Goal: Transaction & Acquisition: Purchase product/service

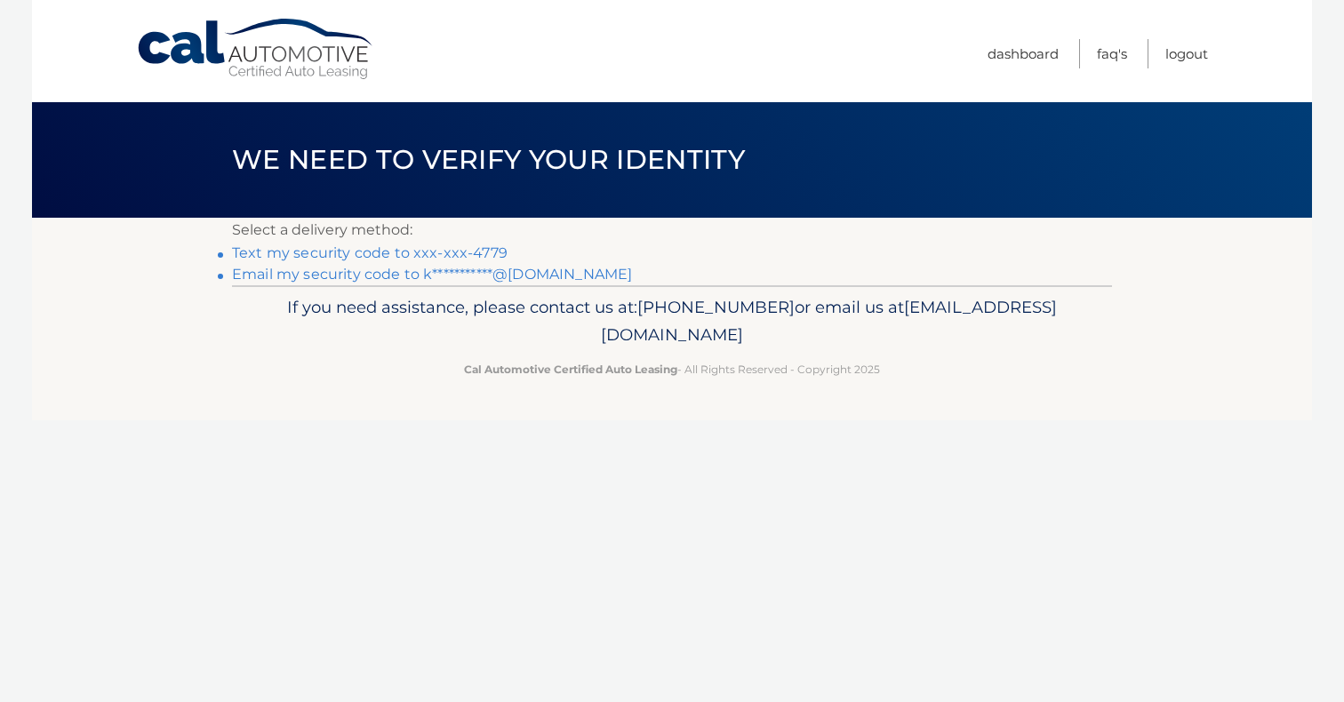
click at [399, 253] on link "Text my security code to xxx-xxx-4779" at bounding box center [370, 252] width 276 height 17
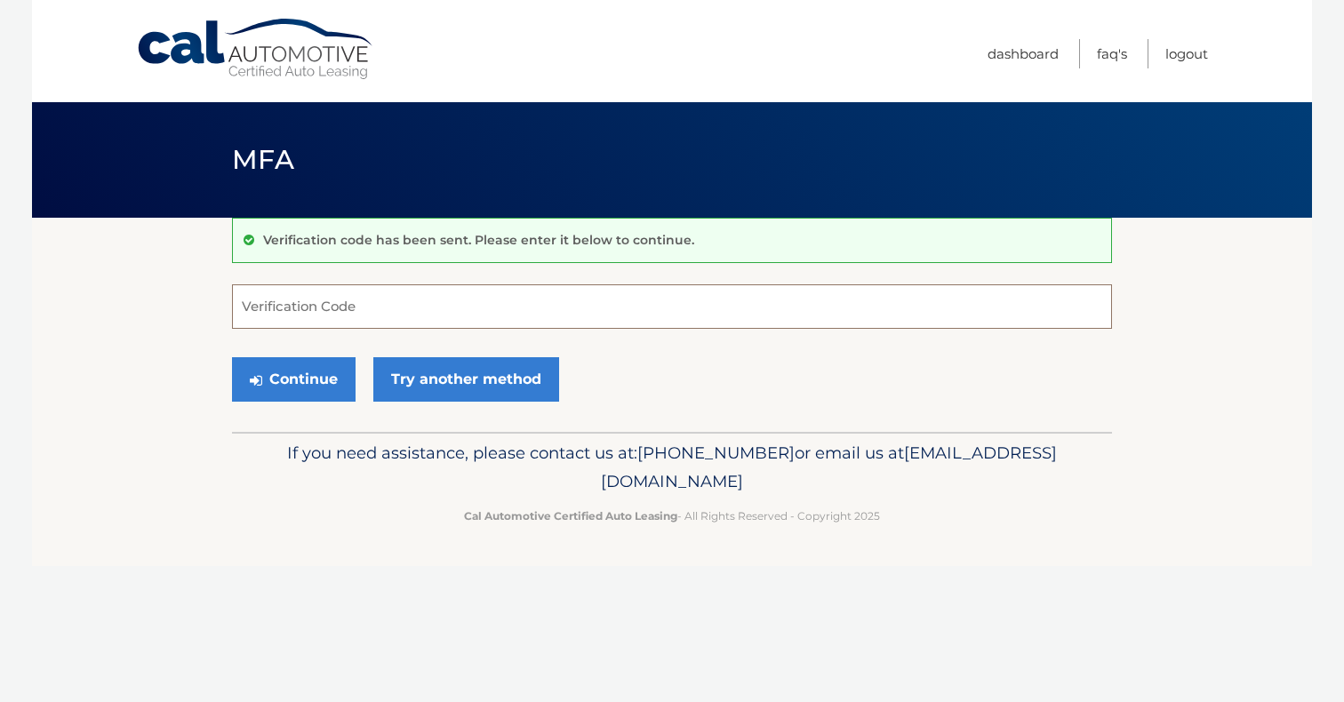
click at [351, 313] on input "Verification Code" at bounding box center [672, 306] width 880 height 44
click at [346, 305] on input "Verification Code" at bounding box center [672, 306] width 880 height 44
type input "342396"
click at [292, 387] on button "Continue" at bounding box center [294, 379] width 124 height 44
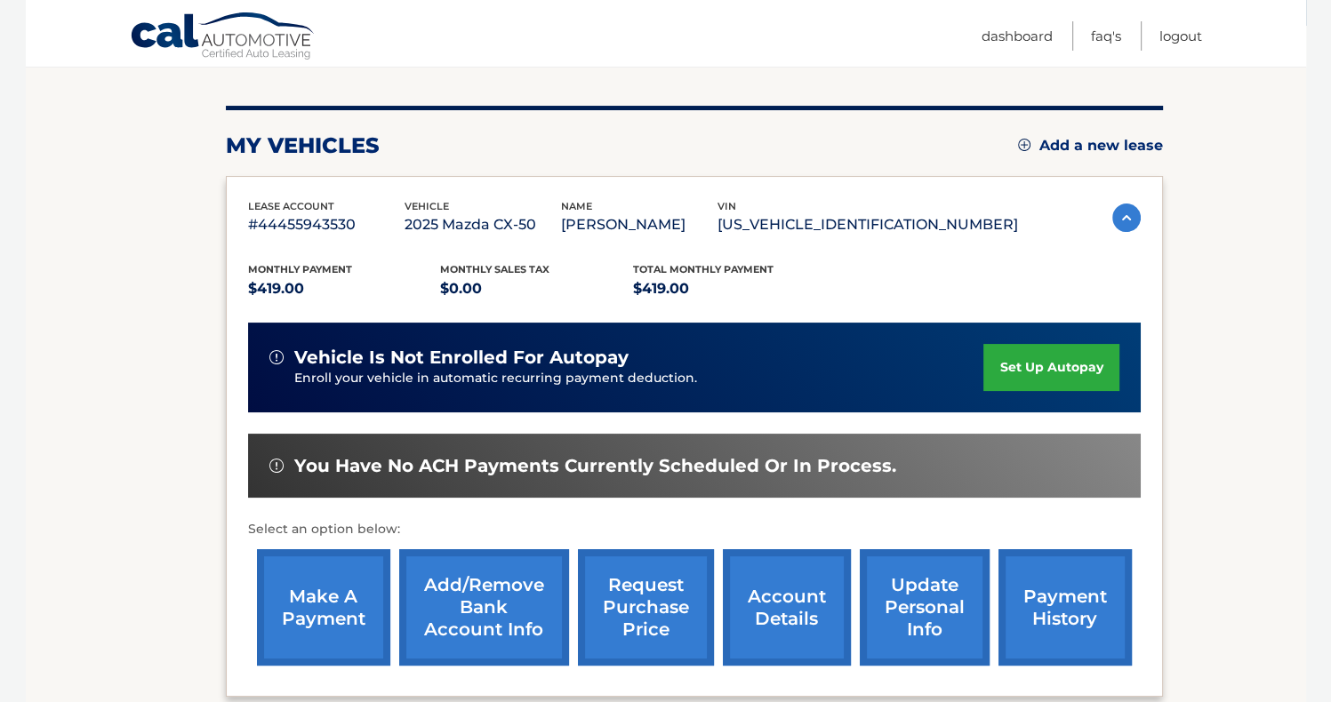
scroll to position [188, 0]
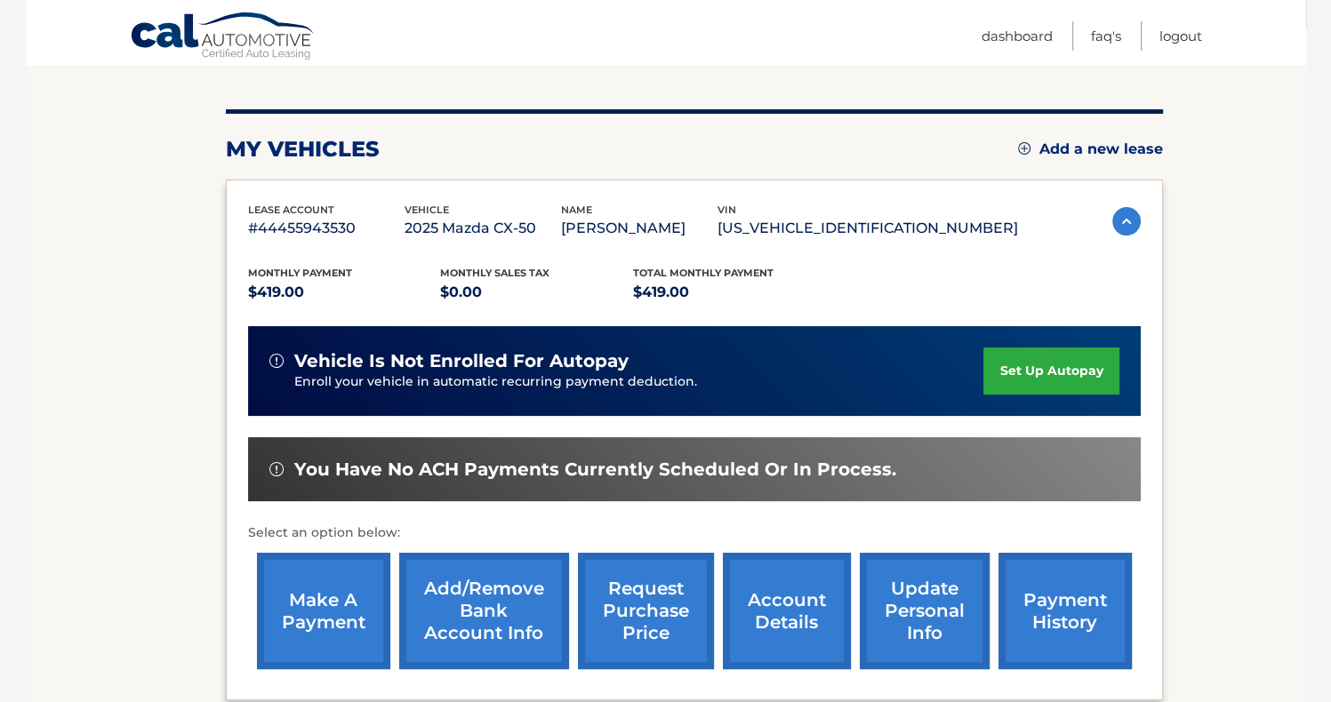
click at [1114, 218] on img at bounding box center [1126, 221] width 28 height 28
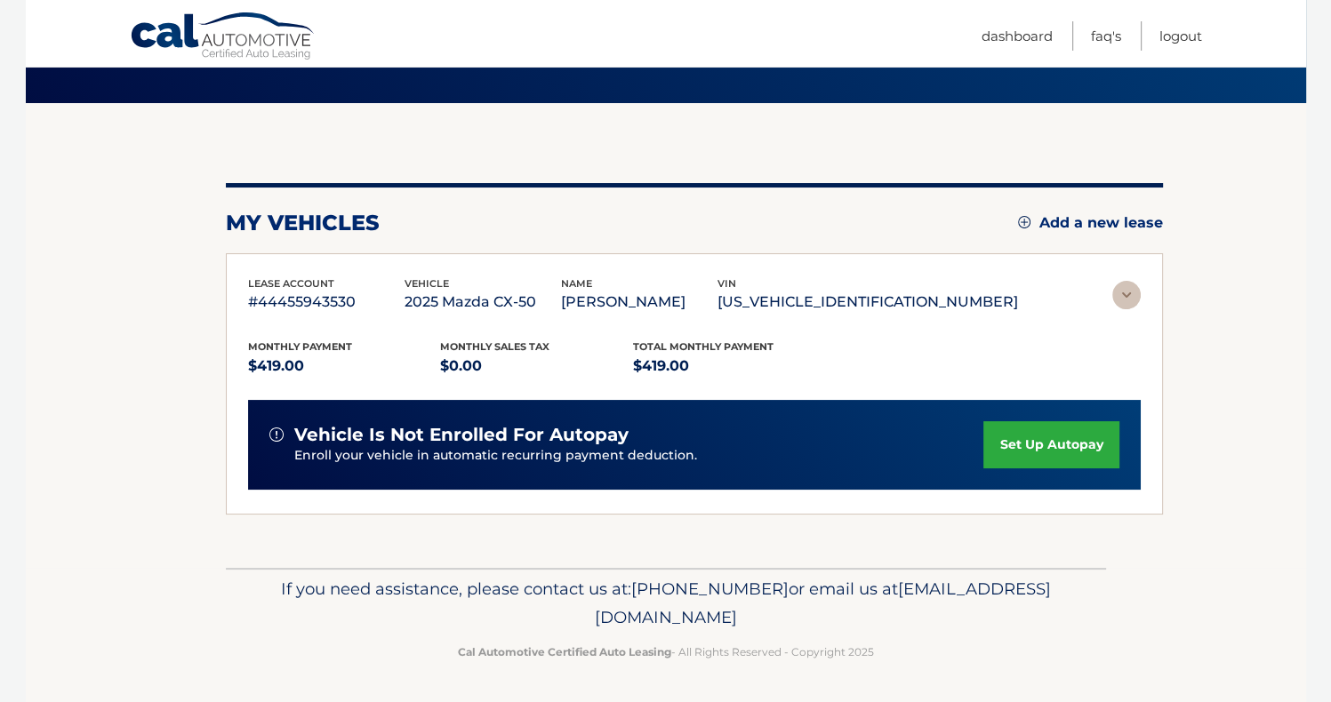
scroll to position [0, 0]
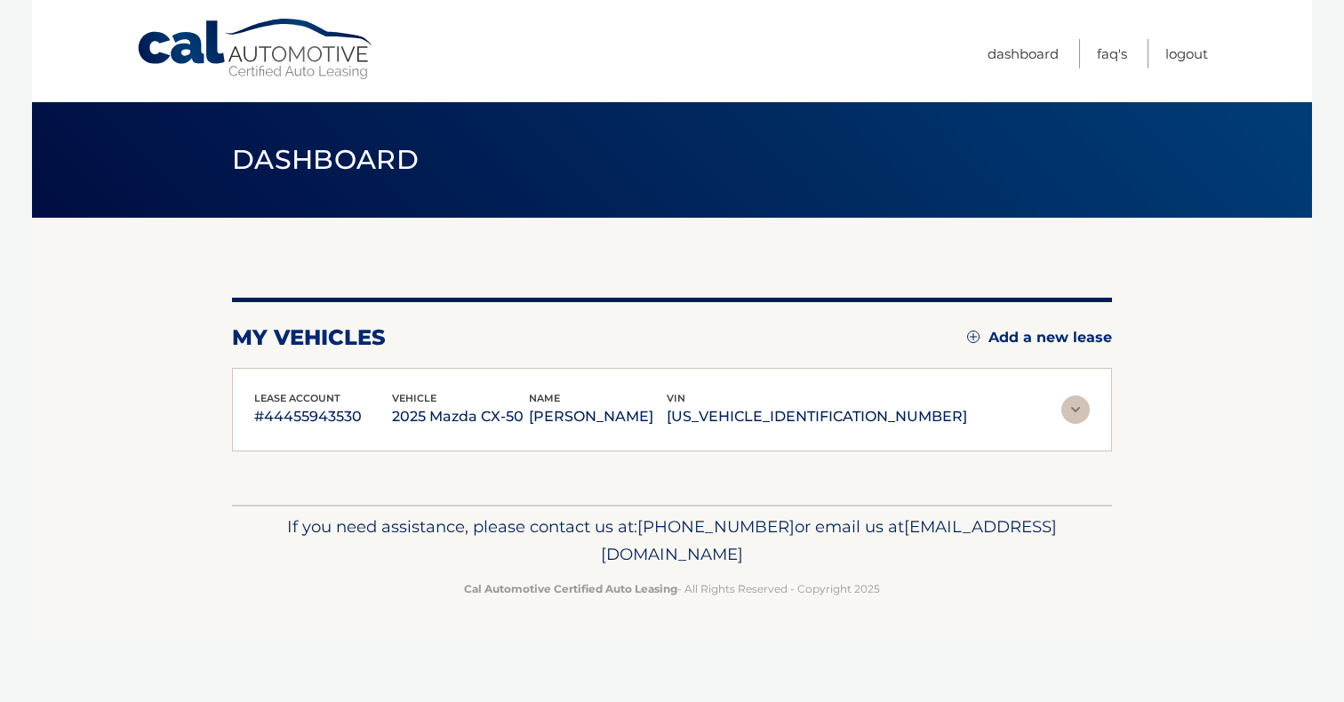
click at [1079, 406] on img at bounding box center [1075, 410] width 28 height 28
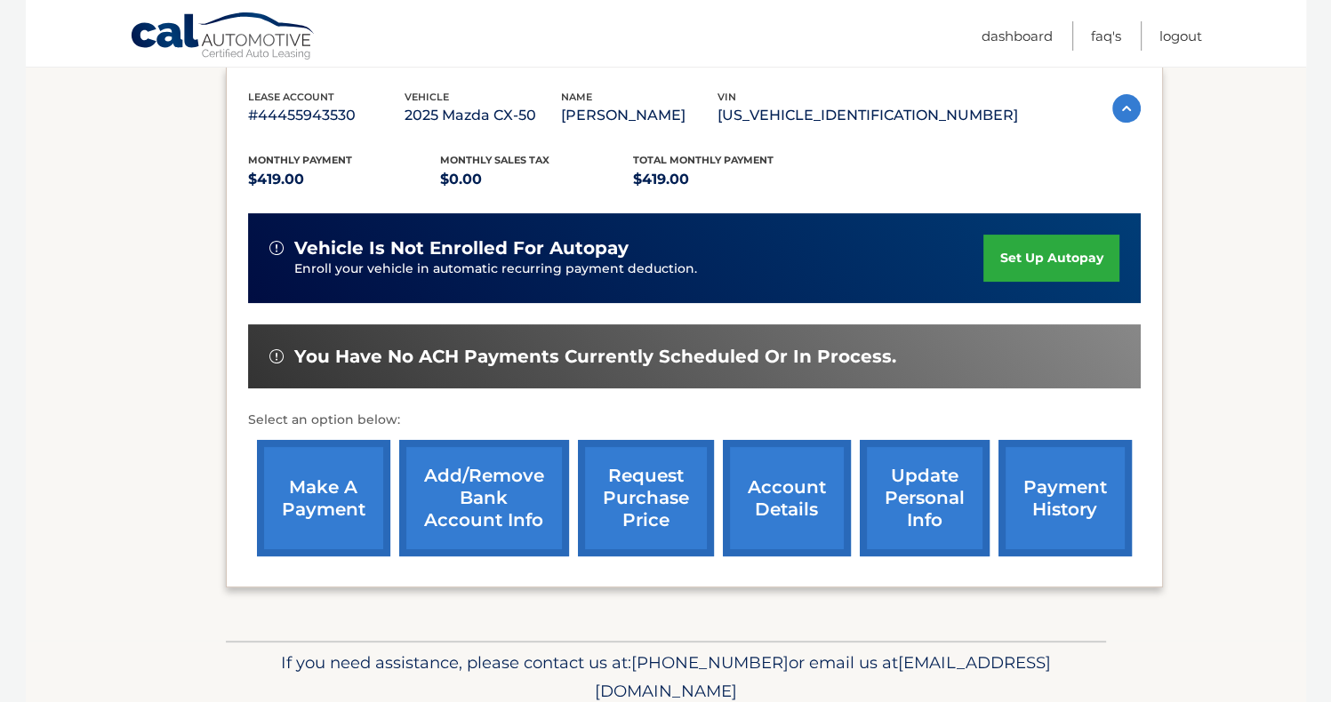
scroll to position [313, 0]
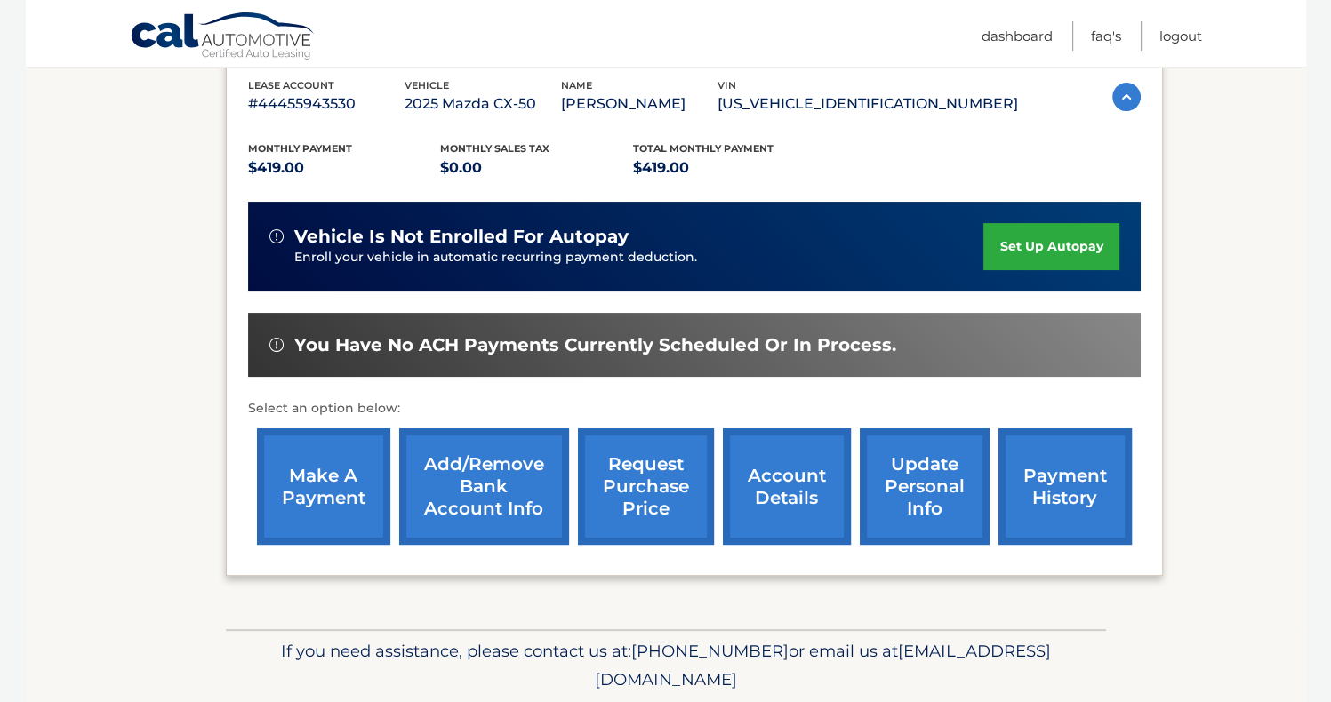
click at [1041, 505] on link "payment history" at bounding box center [1064, 486] width 133 height 116
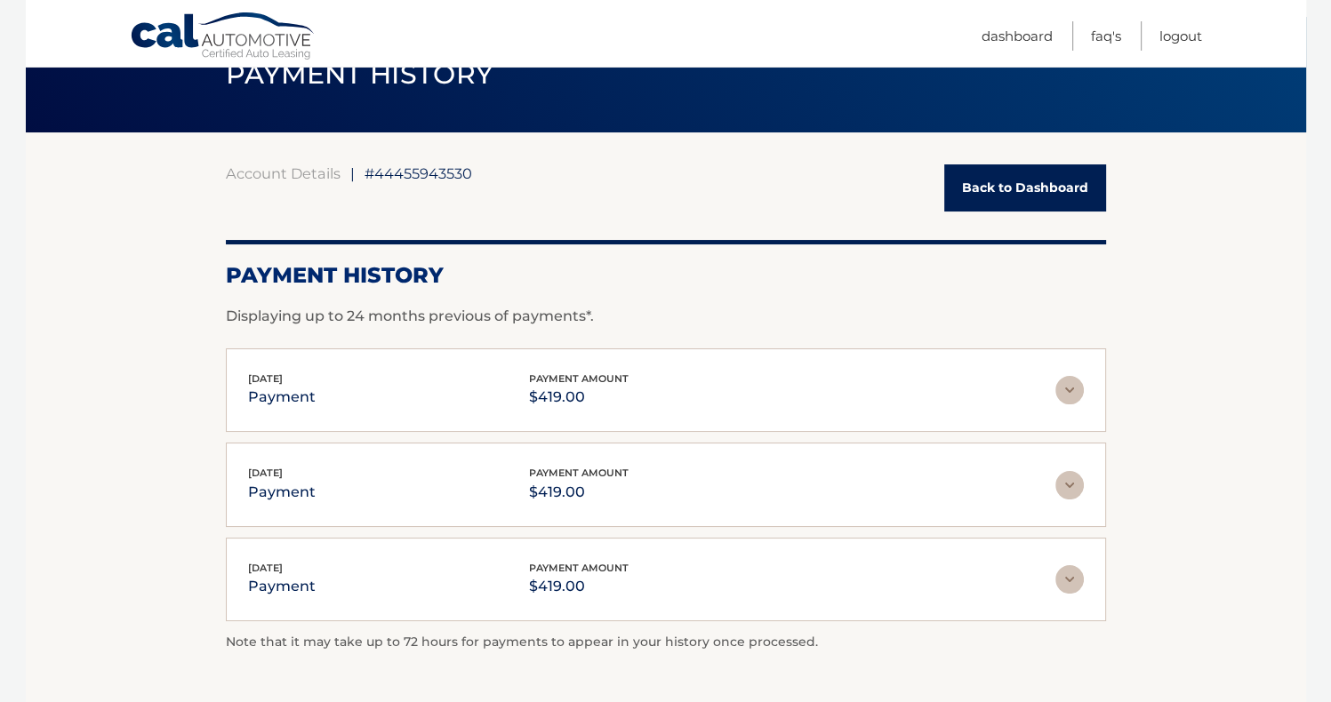
scroll to position [78, 0]
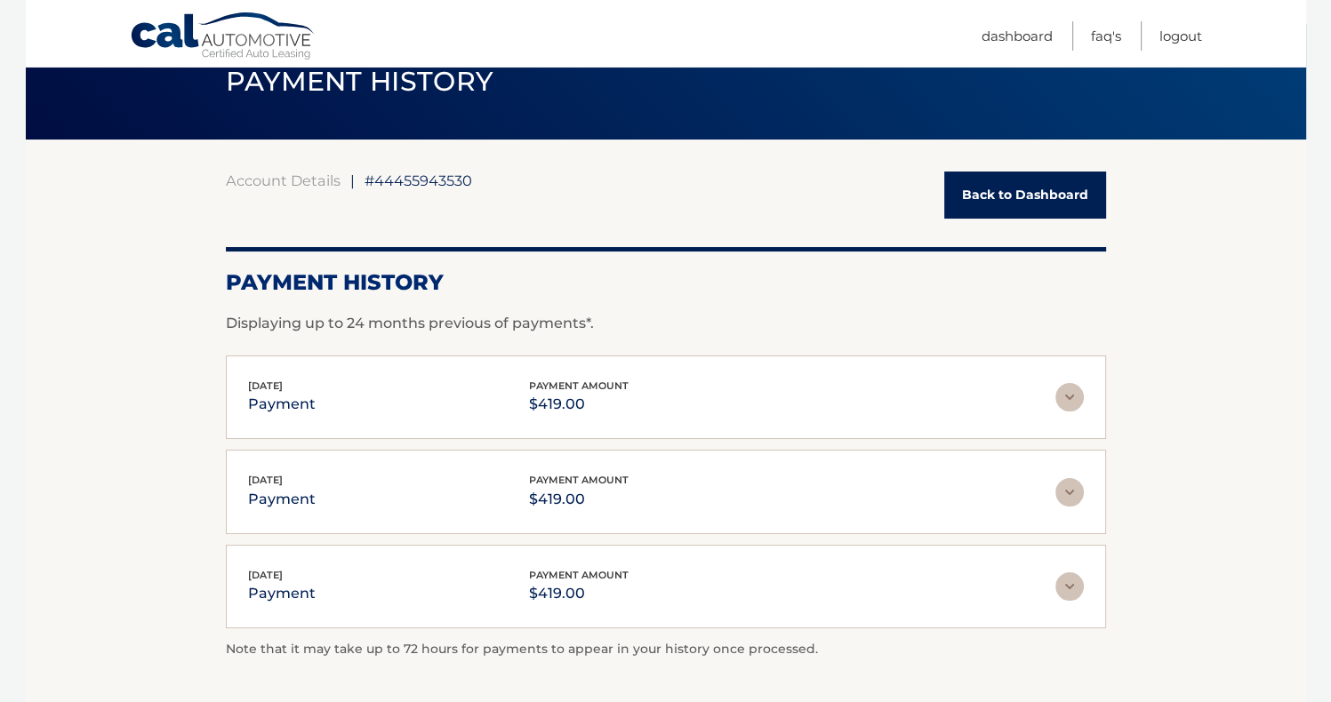
click at [1030, 198] on link "Back to Dashboard" at bounding box center [1025, 195] width 162 height 47
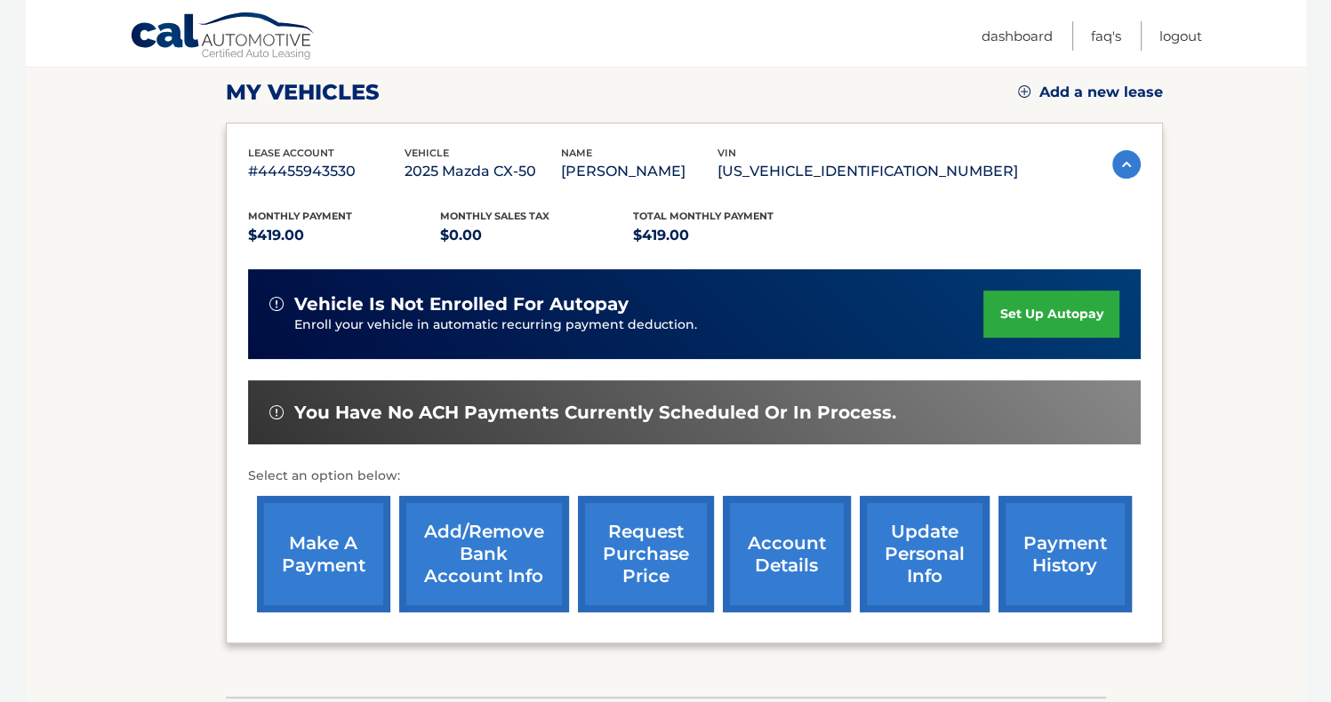
scroll to position [245, 0]
click at [790, 567] on link "account details" at bounding box center [787, 554] width 128 height 116
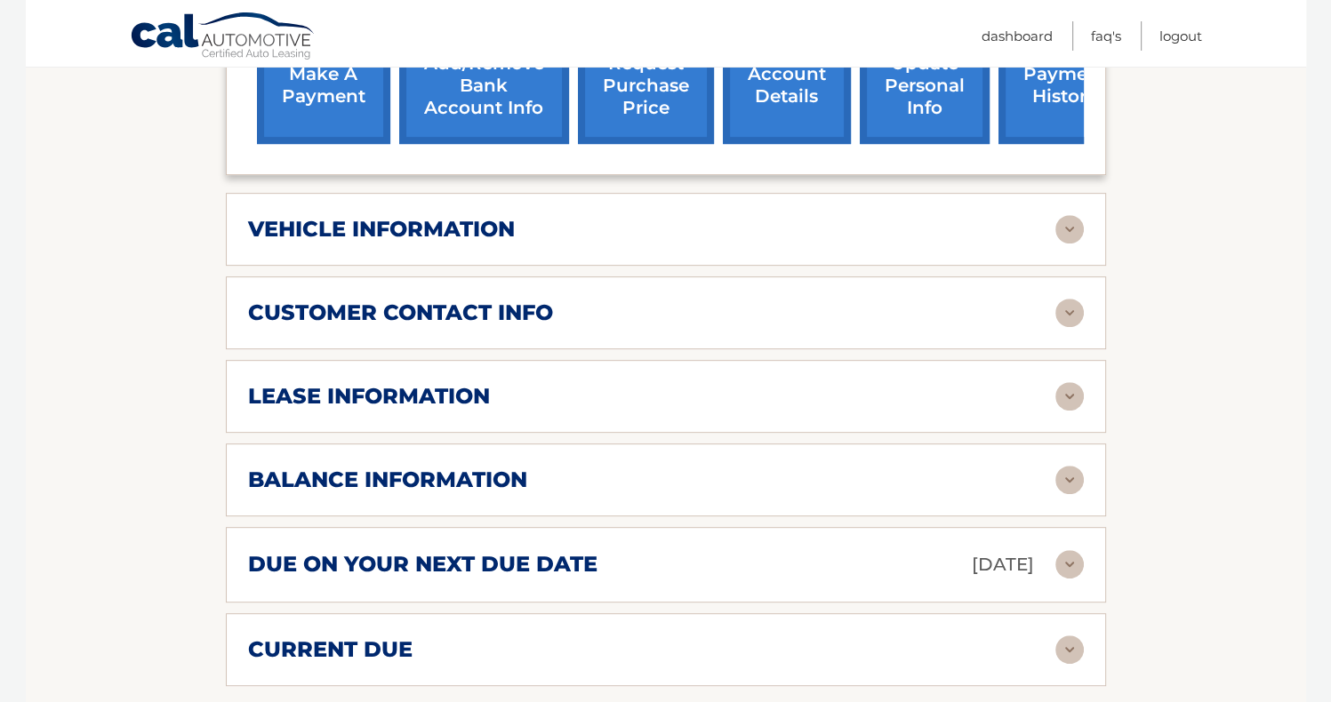
scroll to position [748, 0]
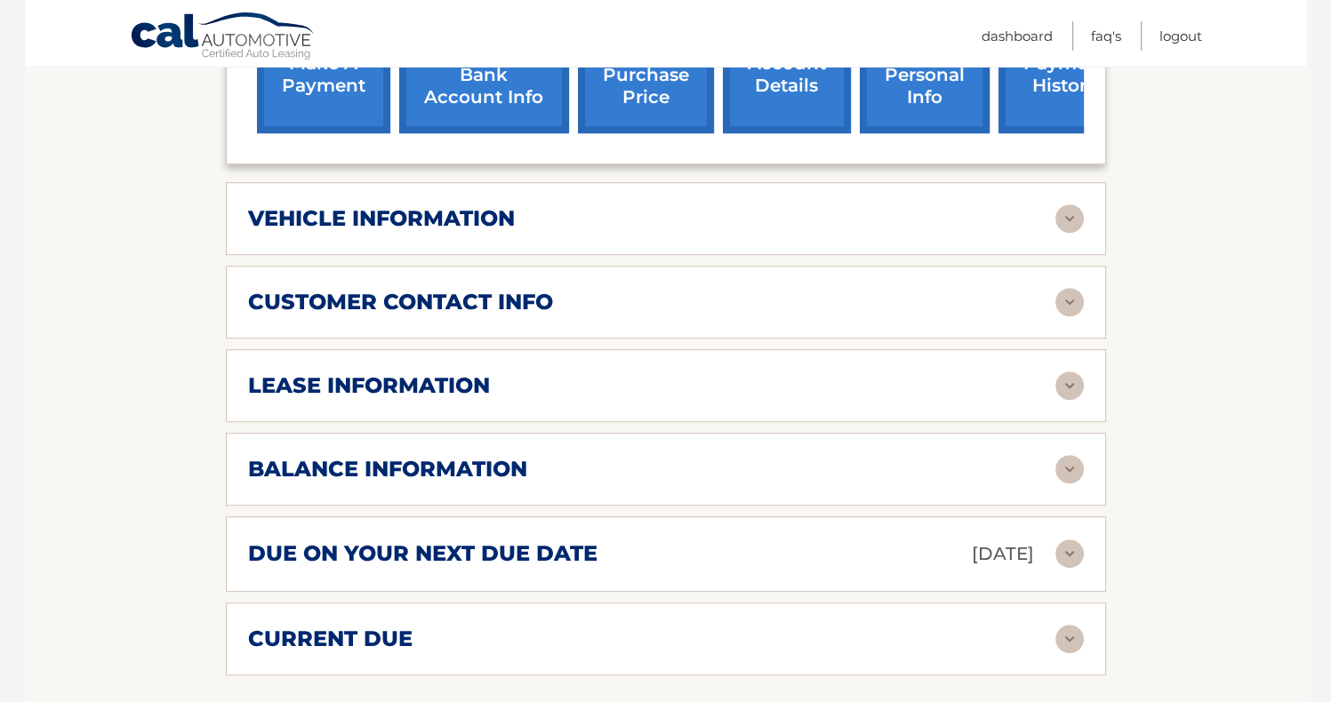
click at [1073, 385] on img at bounding box center [1069, 386] width 28 height 28
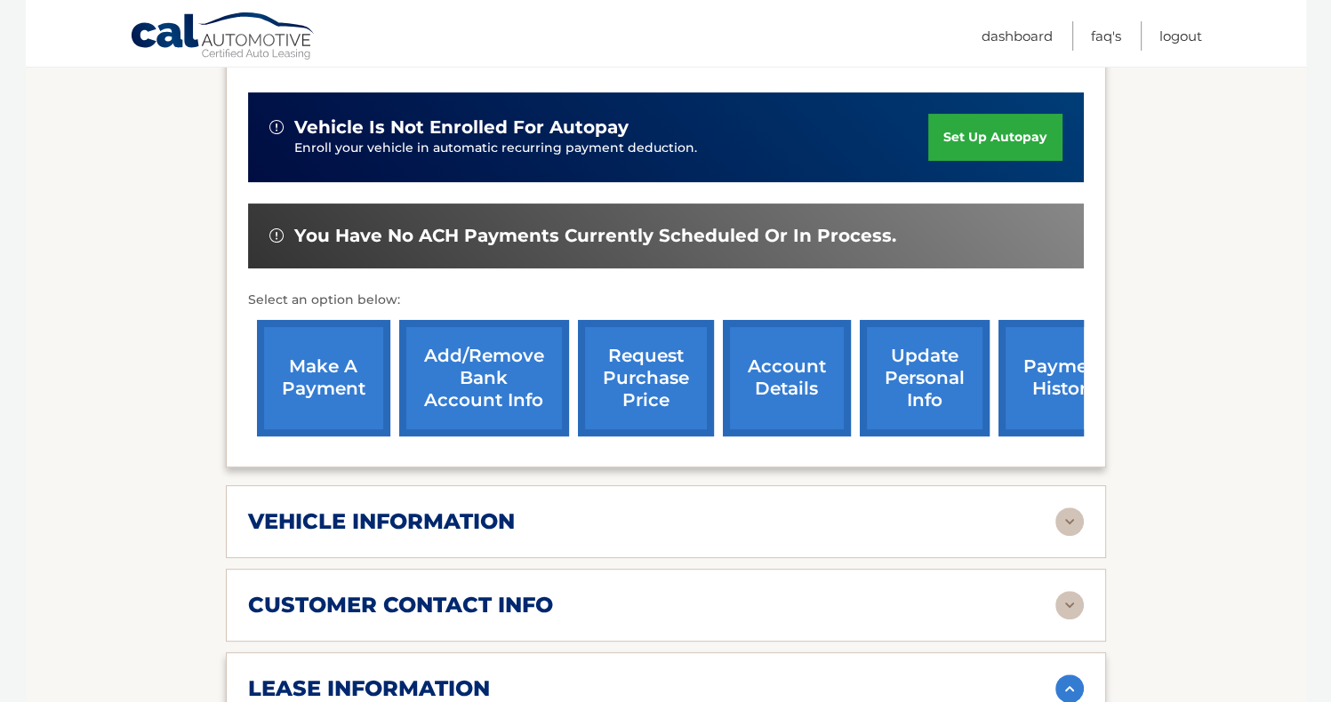
scroll to position [448, 0]
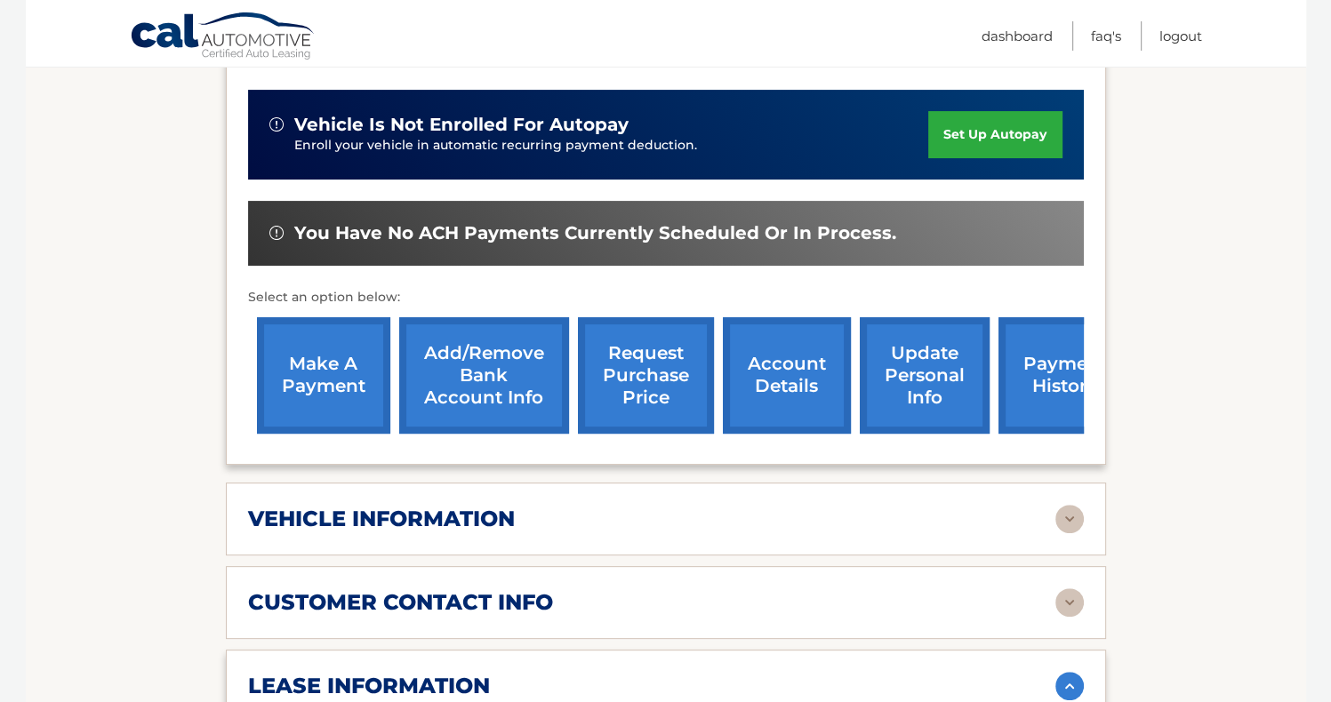
click at [331, 352] on link "make a payment" at bounding box center [323, 375] width 133 height 116
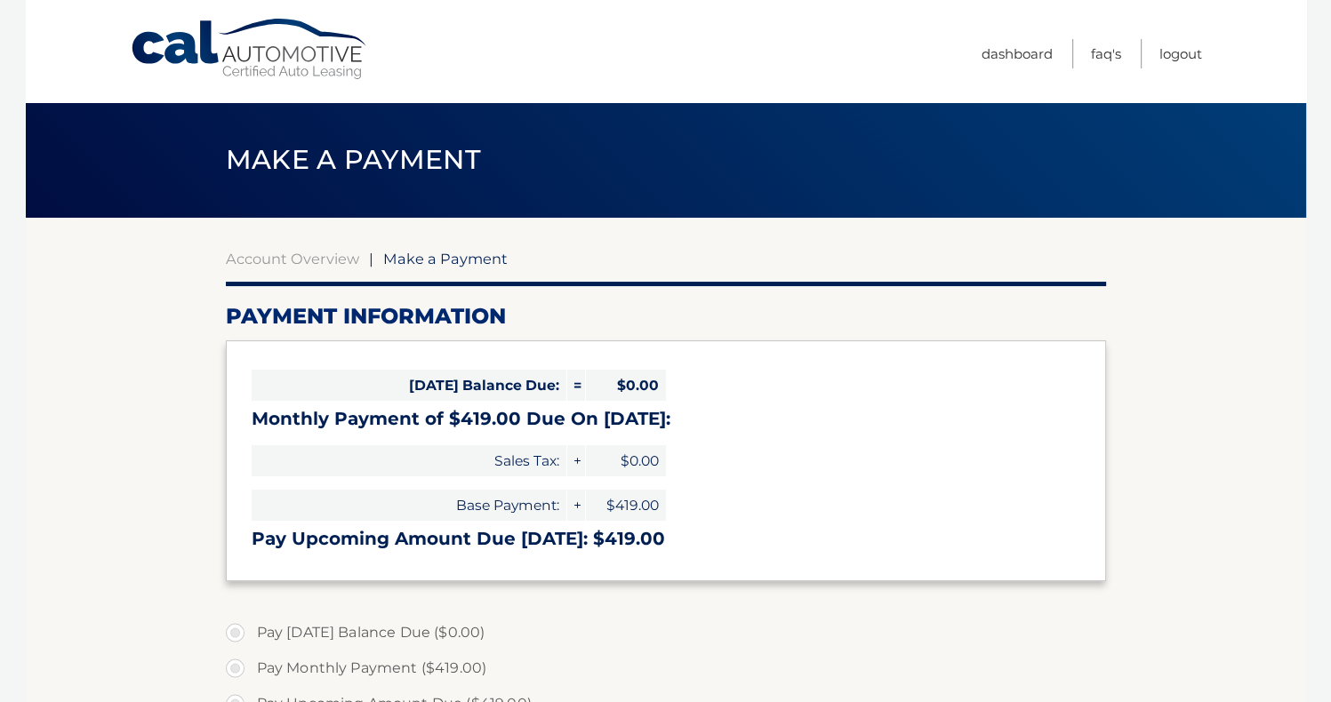
select select "OWY4ZTc2MGQtMDVjMi00ZmNmLThlZjctYTQ1OWVjNWVjMjQ1"
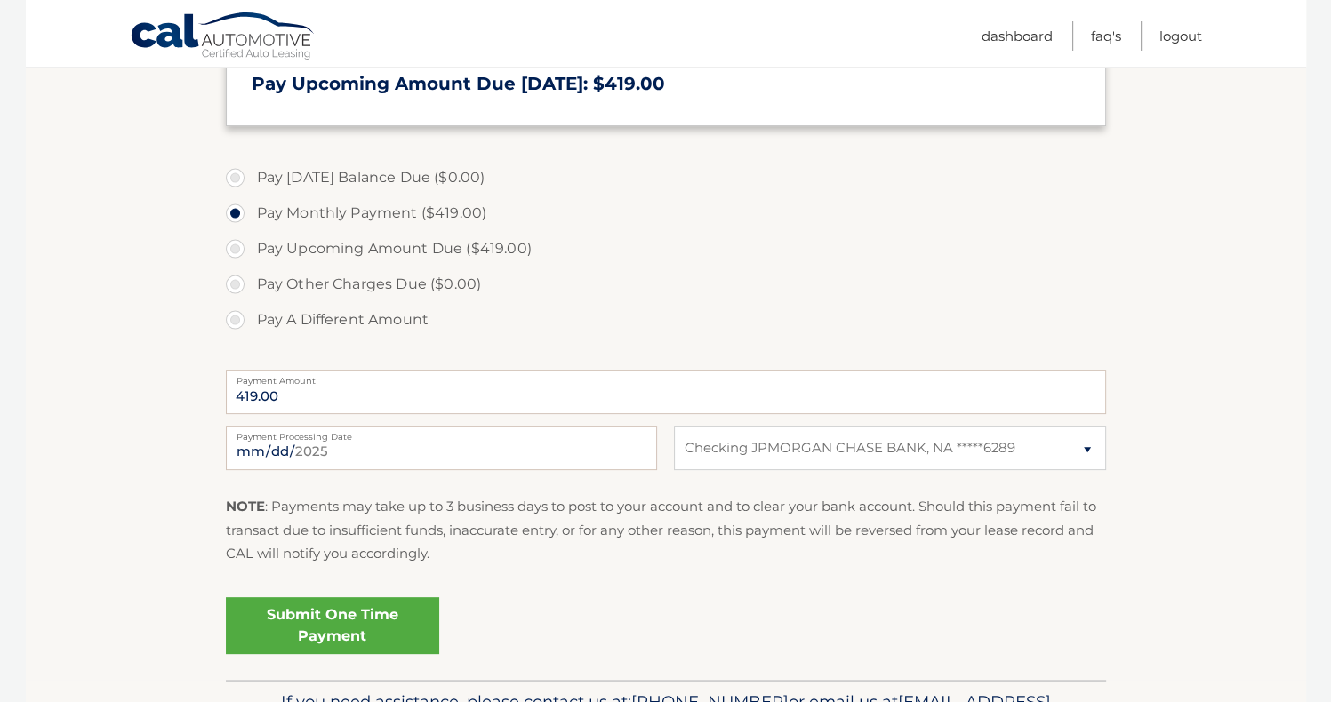
scroll to position [463, 0]
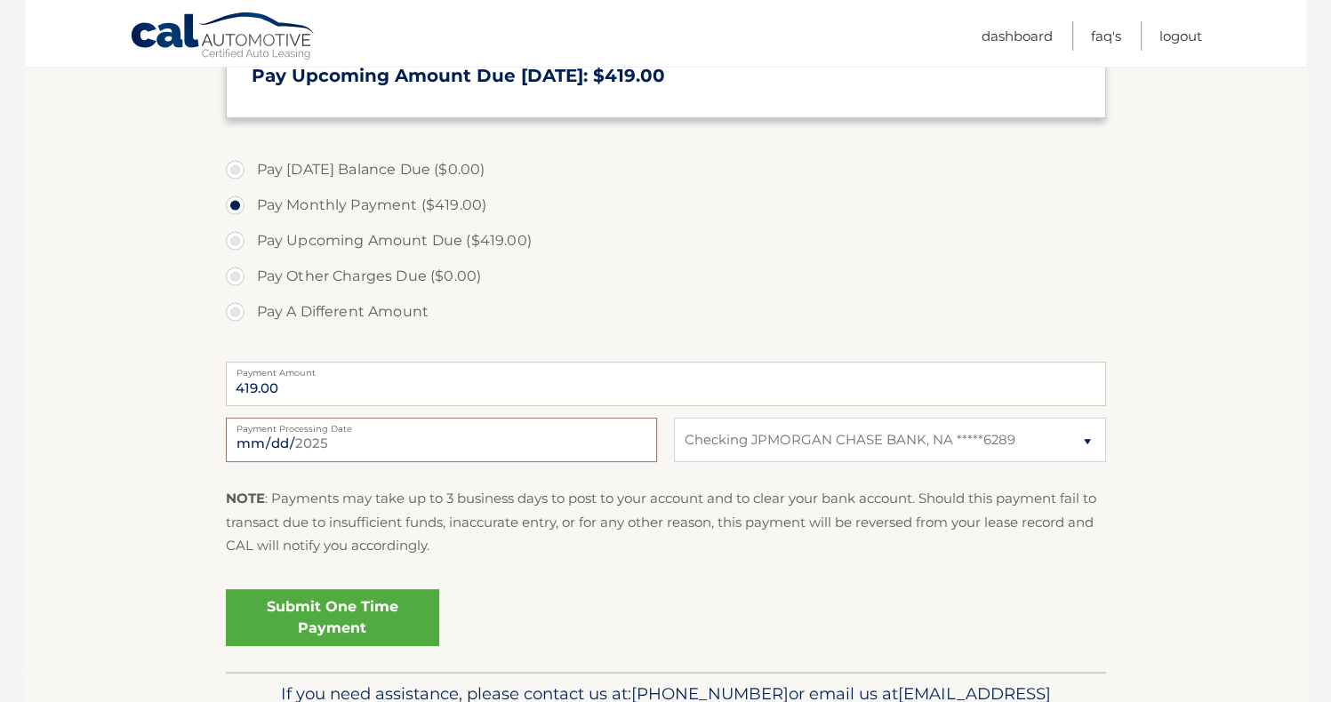
click at [483, 435] on input "2025-08-19" at bounding box center [441, 440] width 431 height 44
type input "2025-09-01"
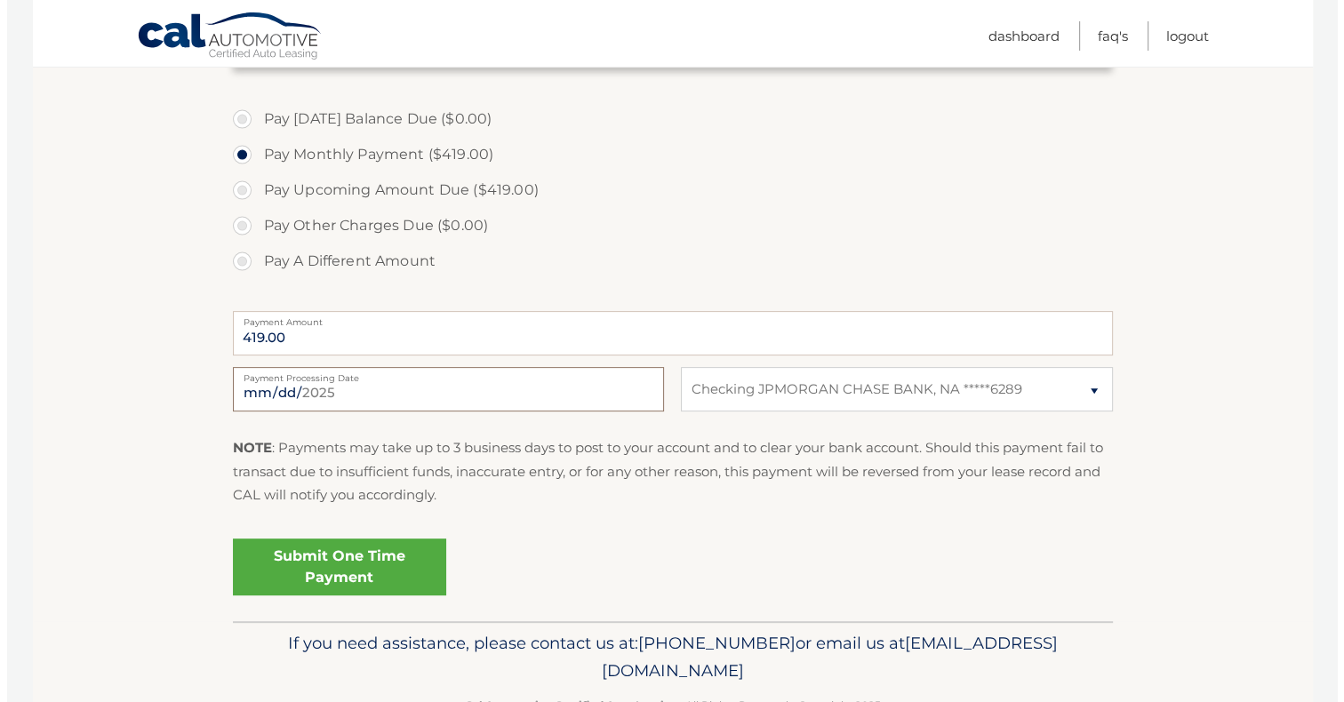
scroll to position [539, 0]
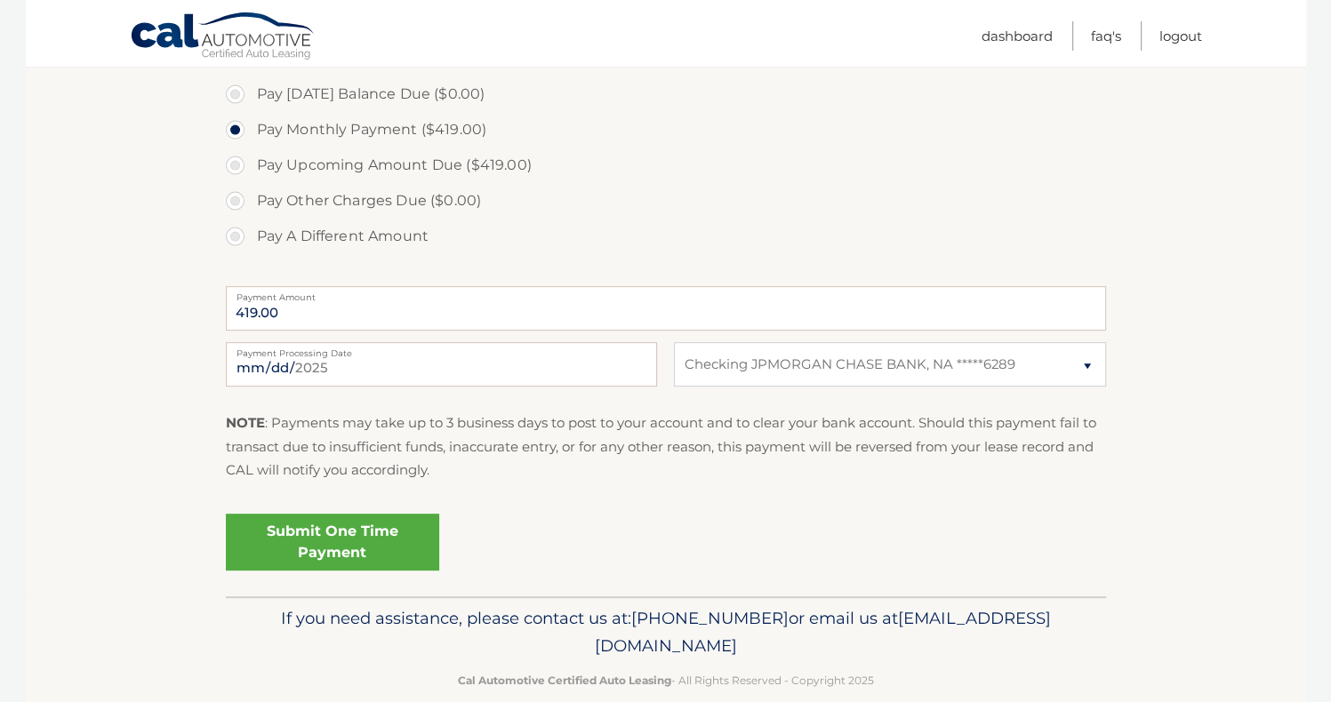
click at [348, 548] on link "Submit One Time Payment" at bounding box center [332, 542] width 213 height 57
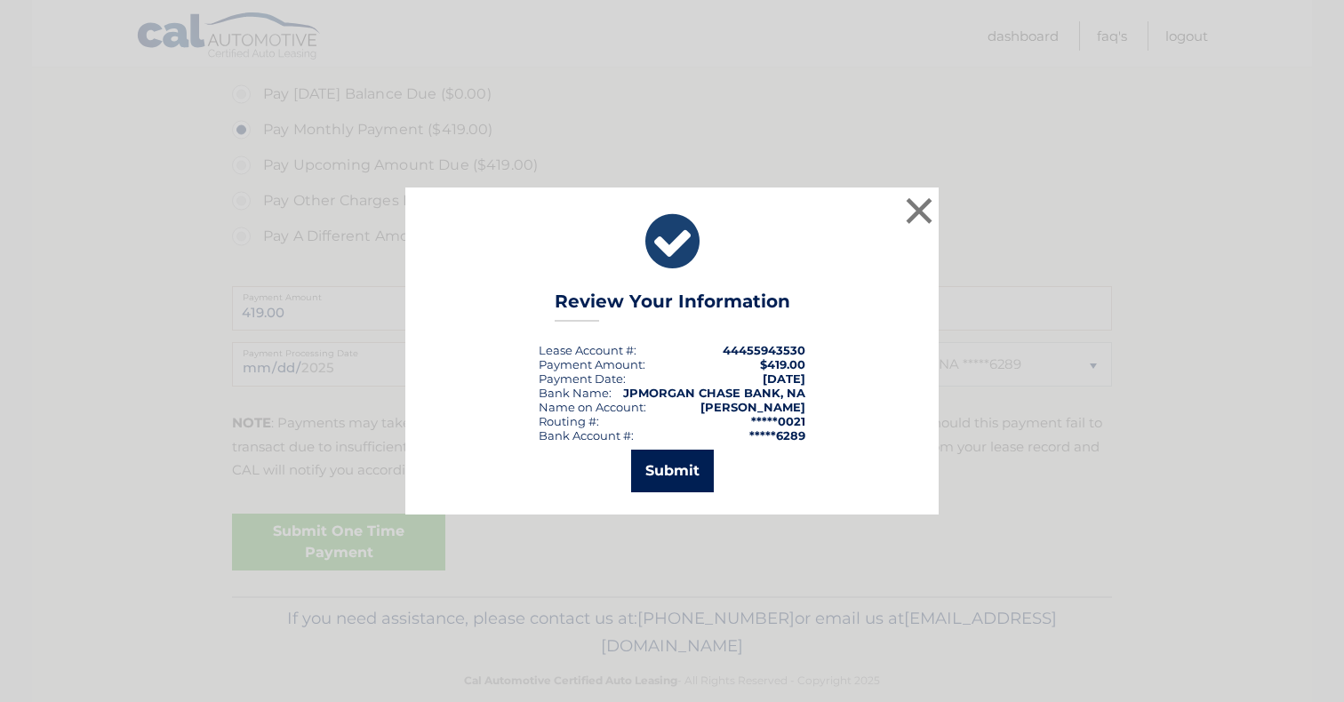
click at [672, 483] on button "Submit" at bounding box center [672, 471] width 83 height 43
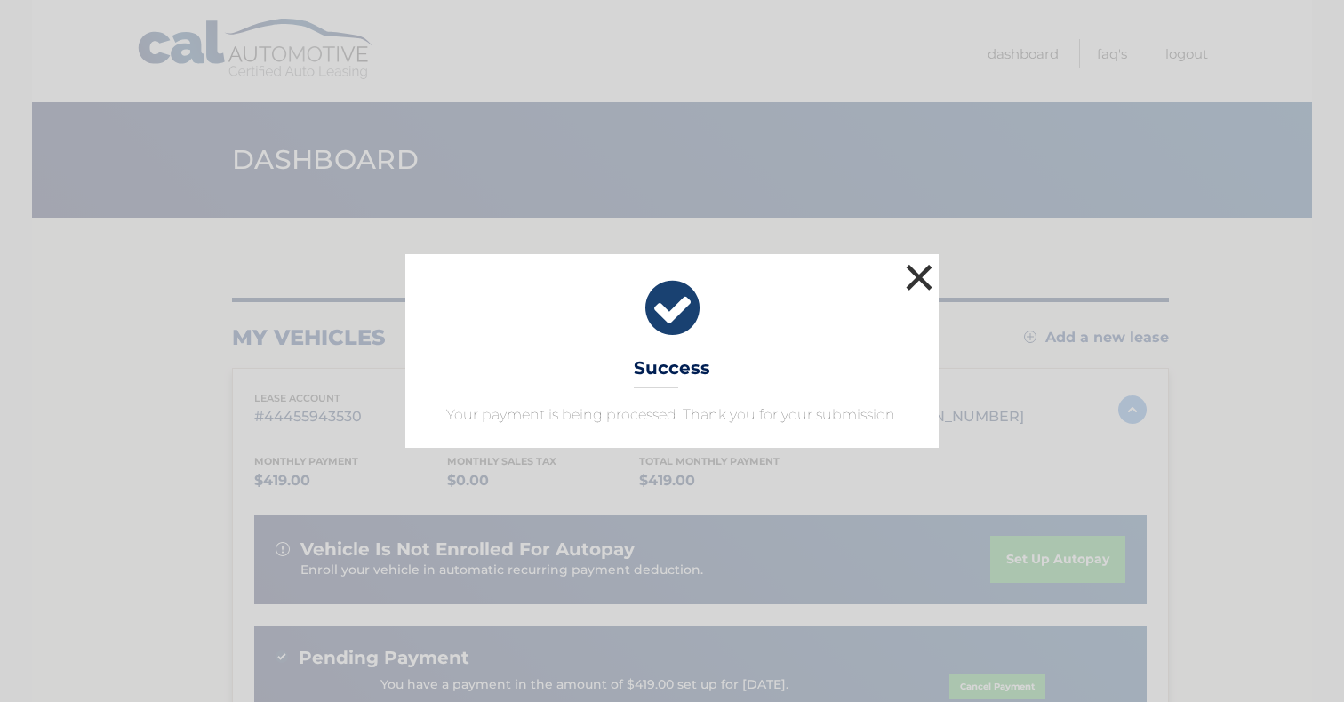
click at [924, 285] on button "×" at bounding box center [919, 278] width 36 height 36
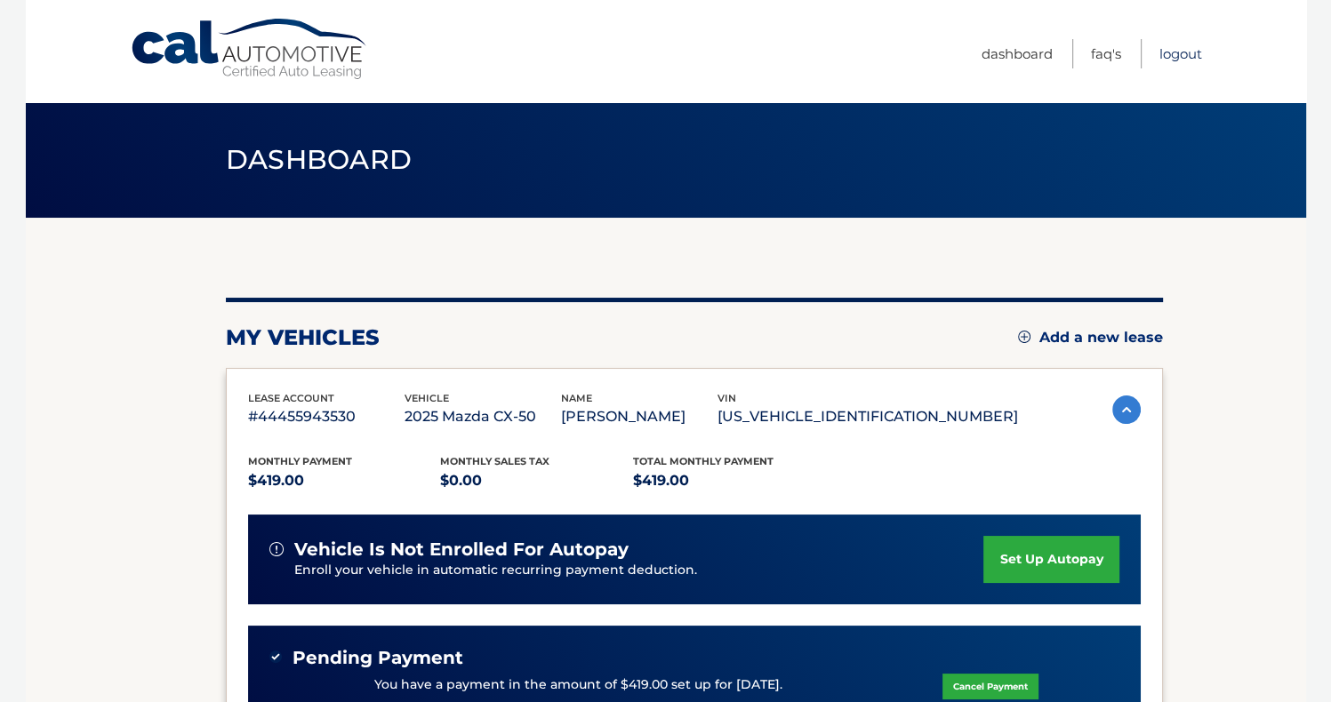
click at [1188, 58] on link "Logout" at bounding box center [1180, 53] width 43 height 29
